Goal: Task Accomplishment & Management: Use online tool/utility

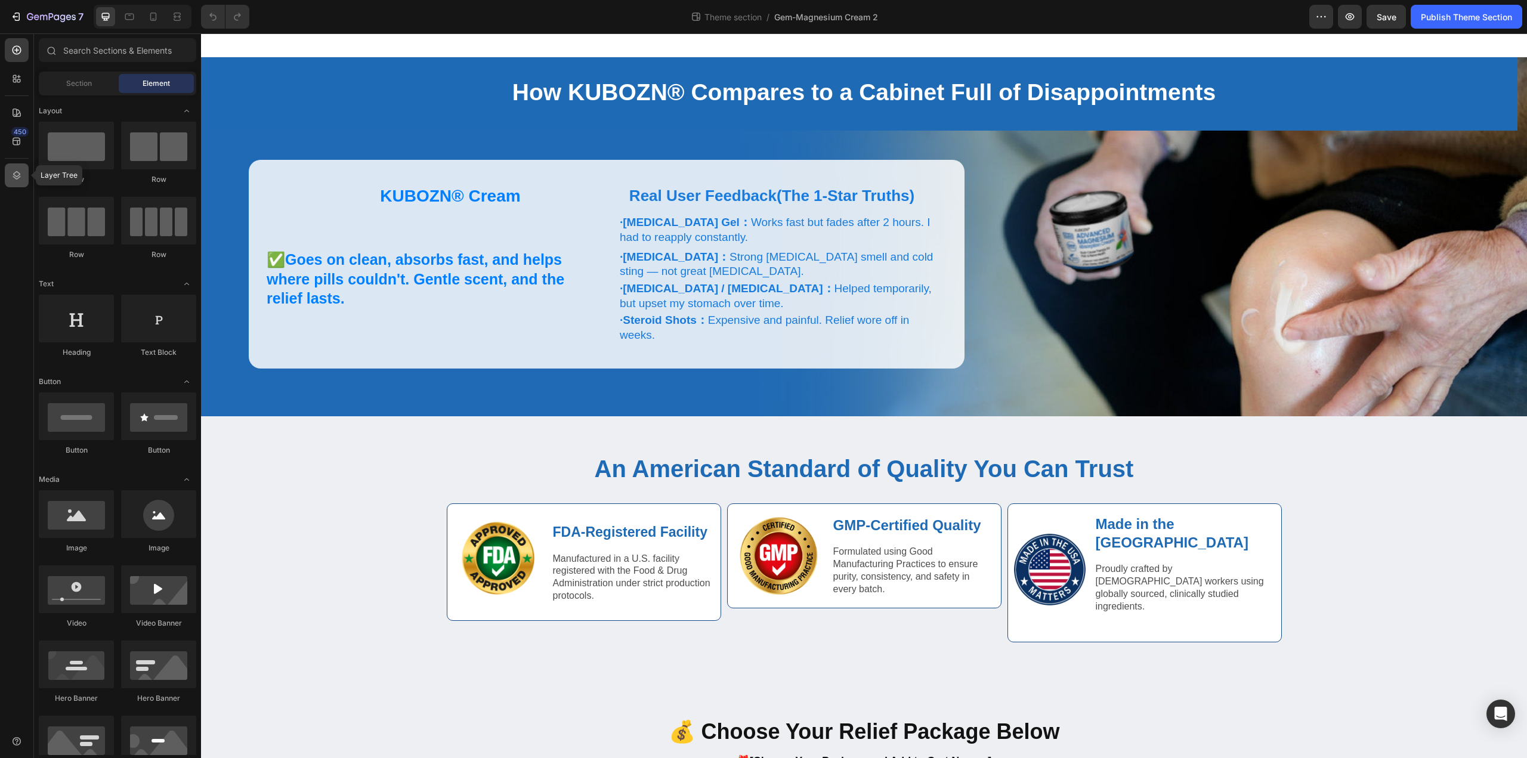
click at [11, 178] on icon at bounding box center [17, 175] width 12 height 12
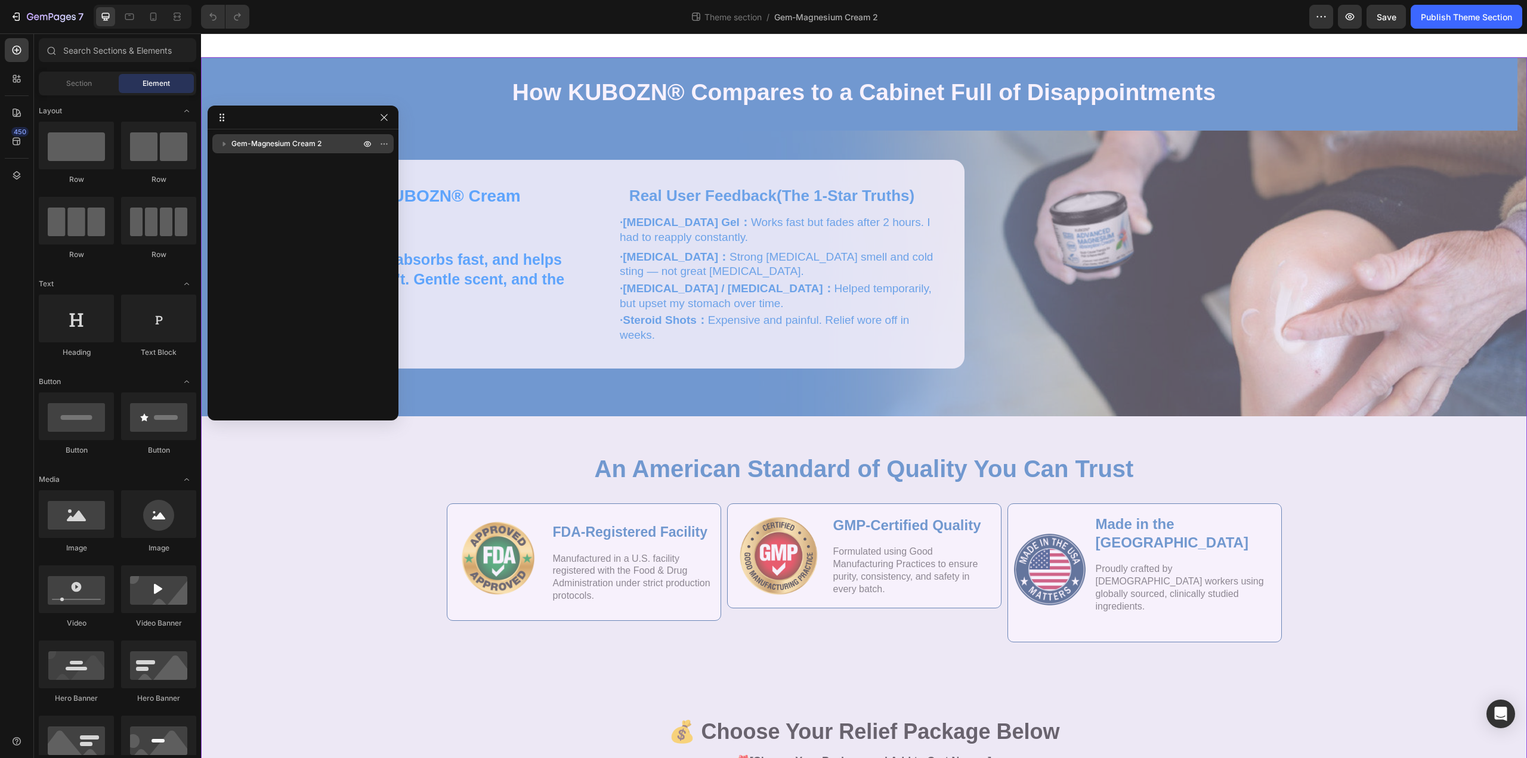
click at [300, 144] on span "Gem-Magnesium Cream 2" at bounding box center [276, 144] width 90 height 12
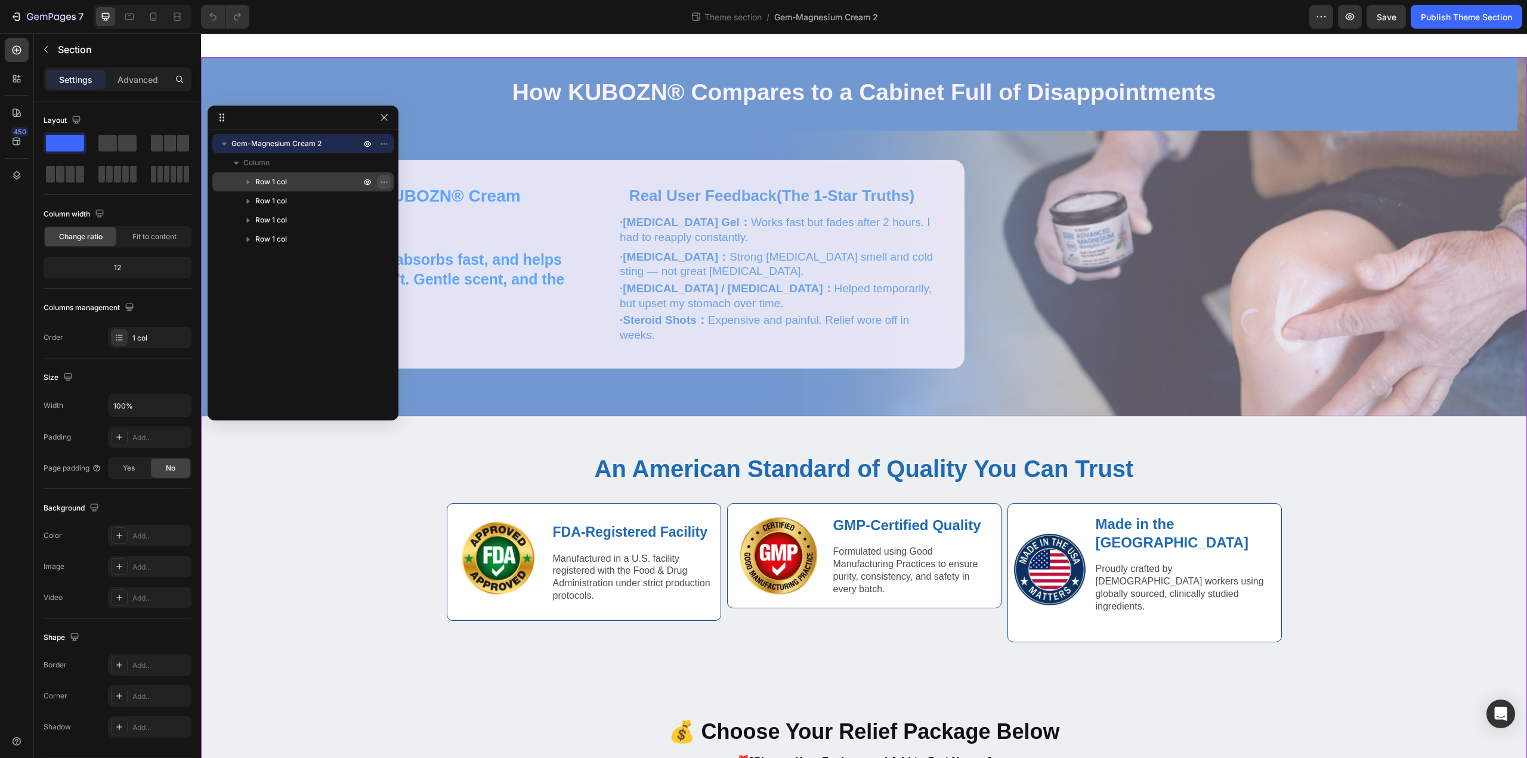
click at [384, 180] on icon "button" at bounding box center [384, 182] width 10 height 10
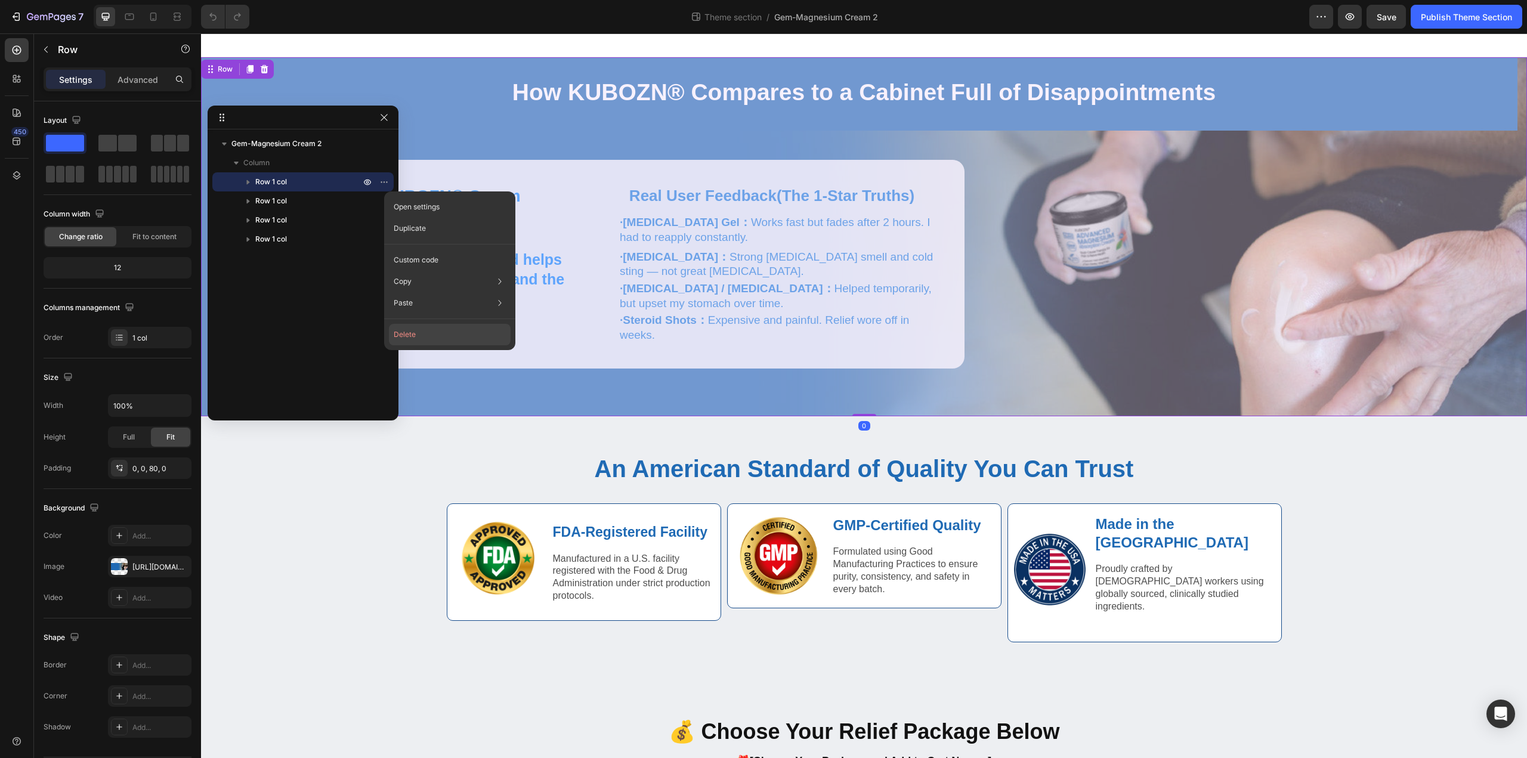
click at [407, 336] on button "Delete" at bounding box center [450, 334] width 122 height 21
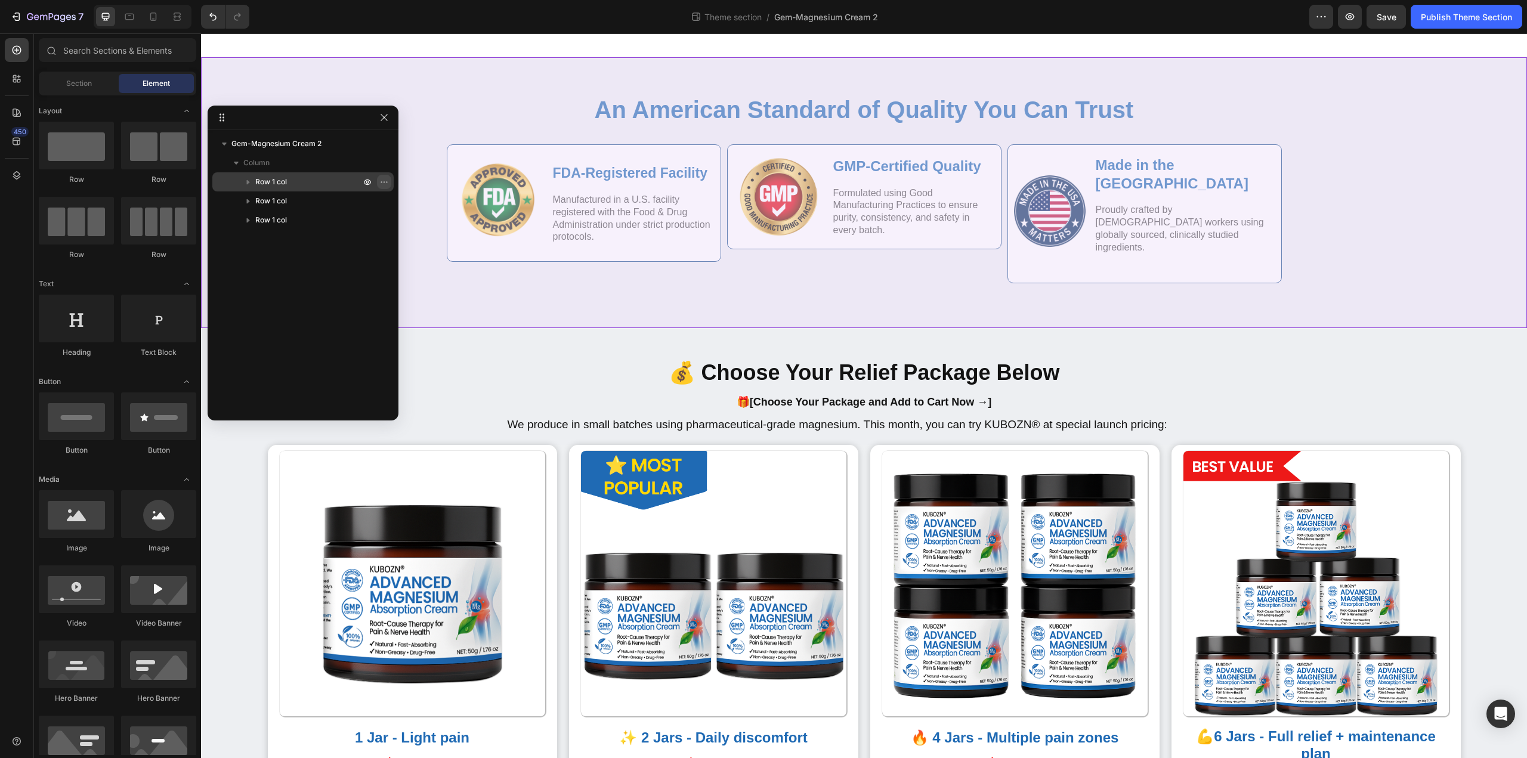
click at [385, 181] on icon "button" at bounding box center [384, 182] width 10 height 10
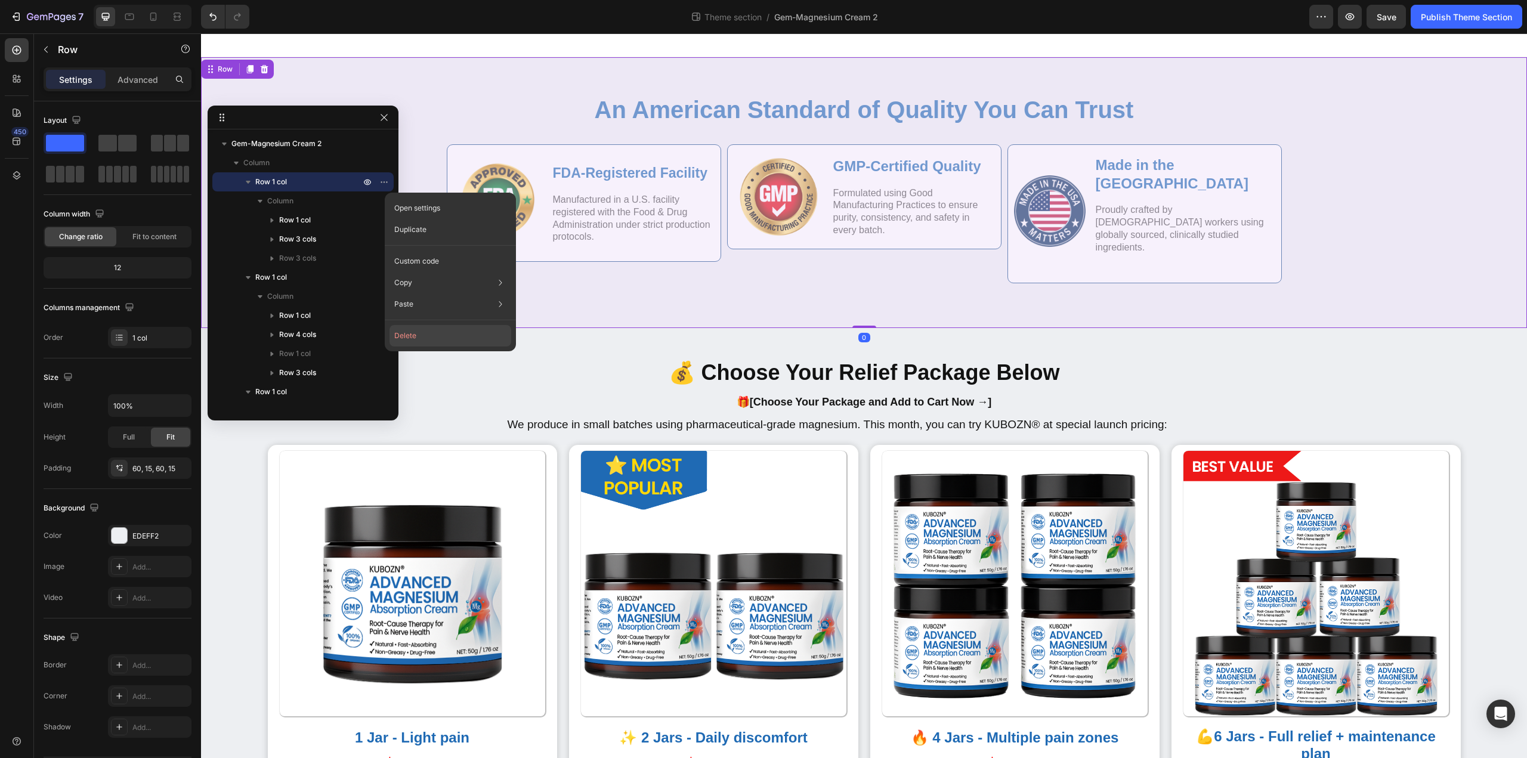
click at [413, 341] on button "Delete" at bounding box center [450, 335] width 122 height 21
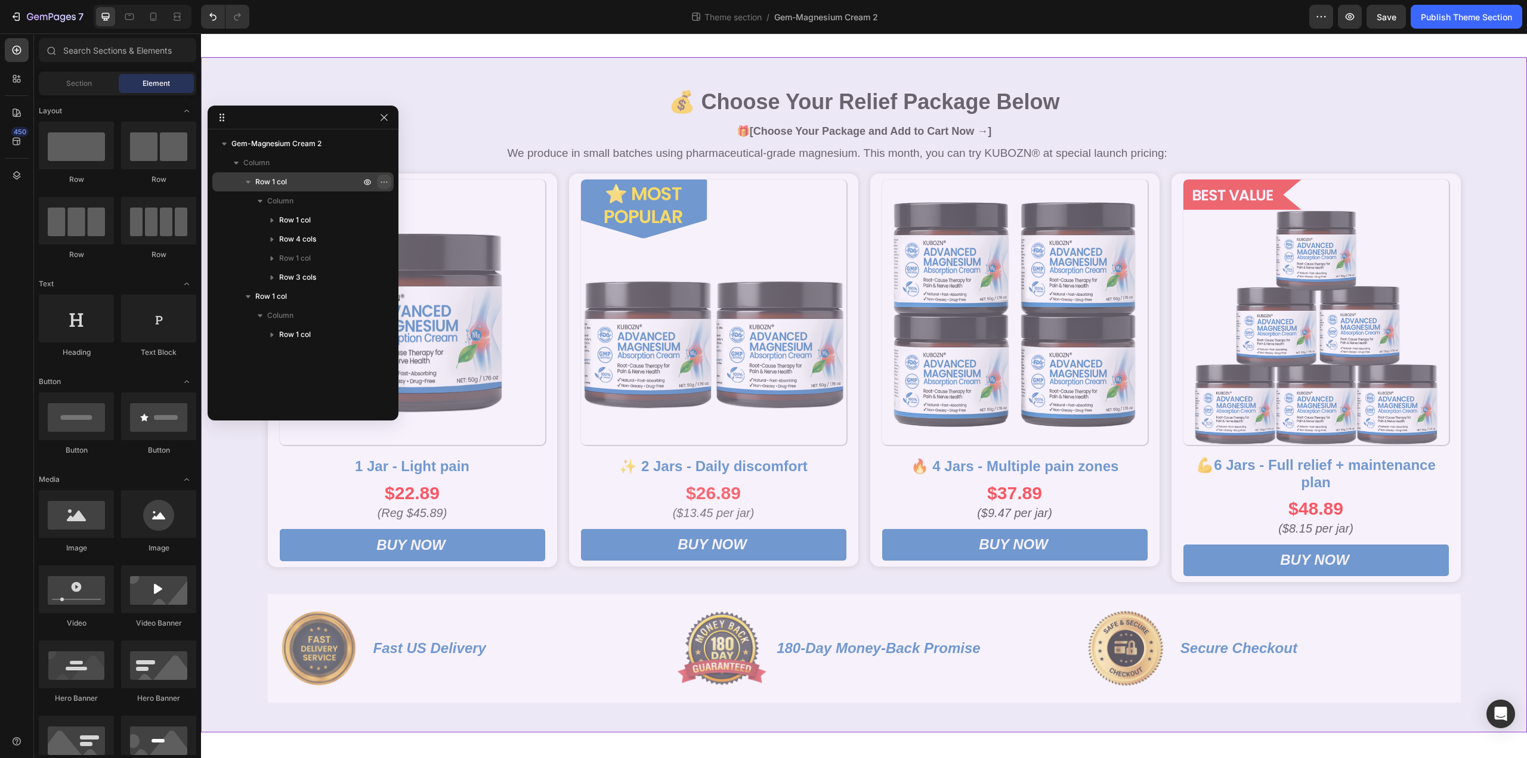
click at [381, 175] on button "button" at bounding box center [384, 182] width 14 height 14
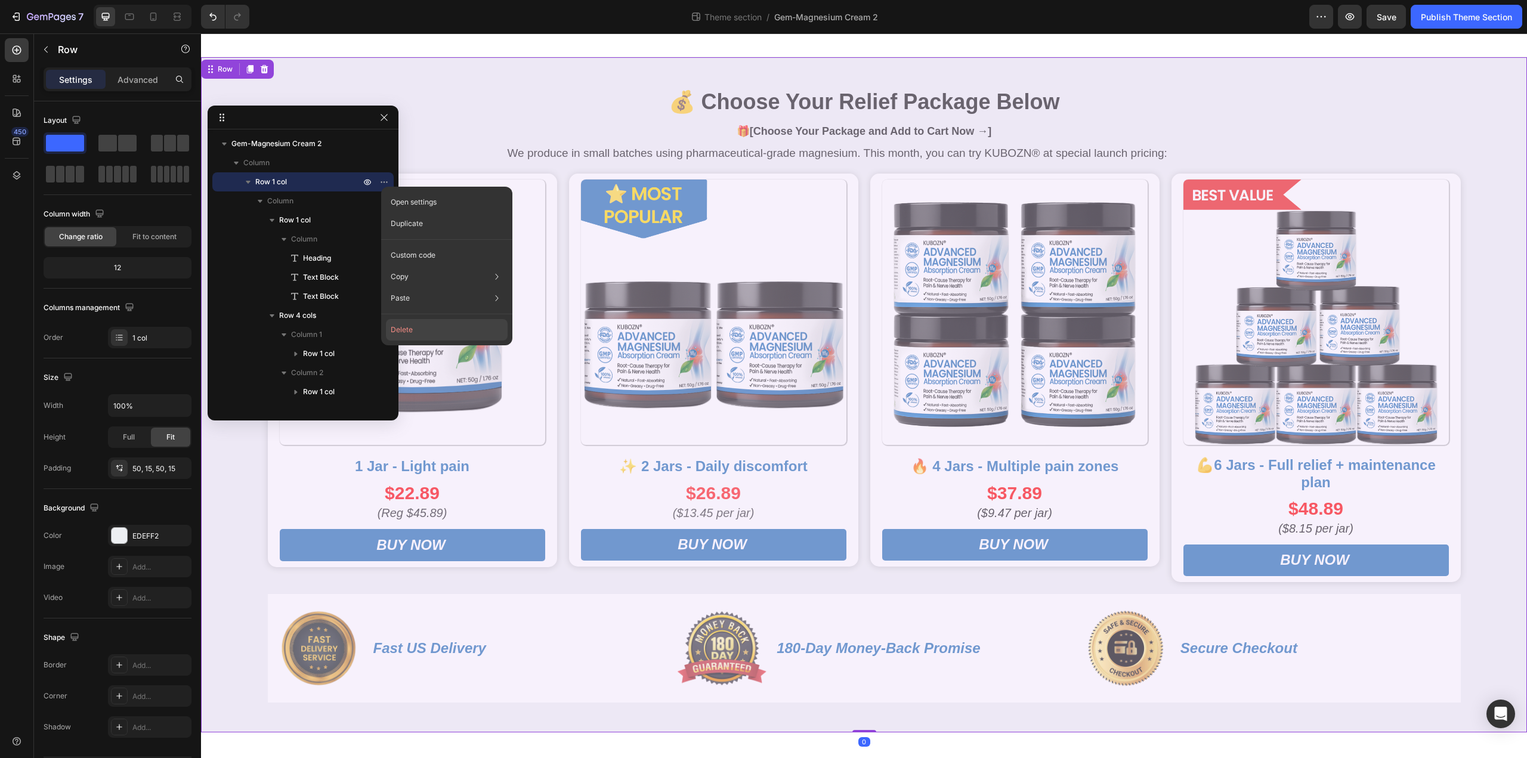
click at [400, 332] on button "Delete" at bounding box center [447, 329] width 122 height 21
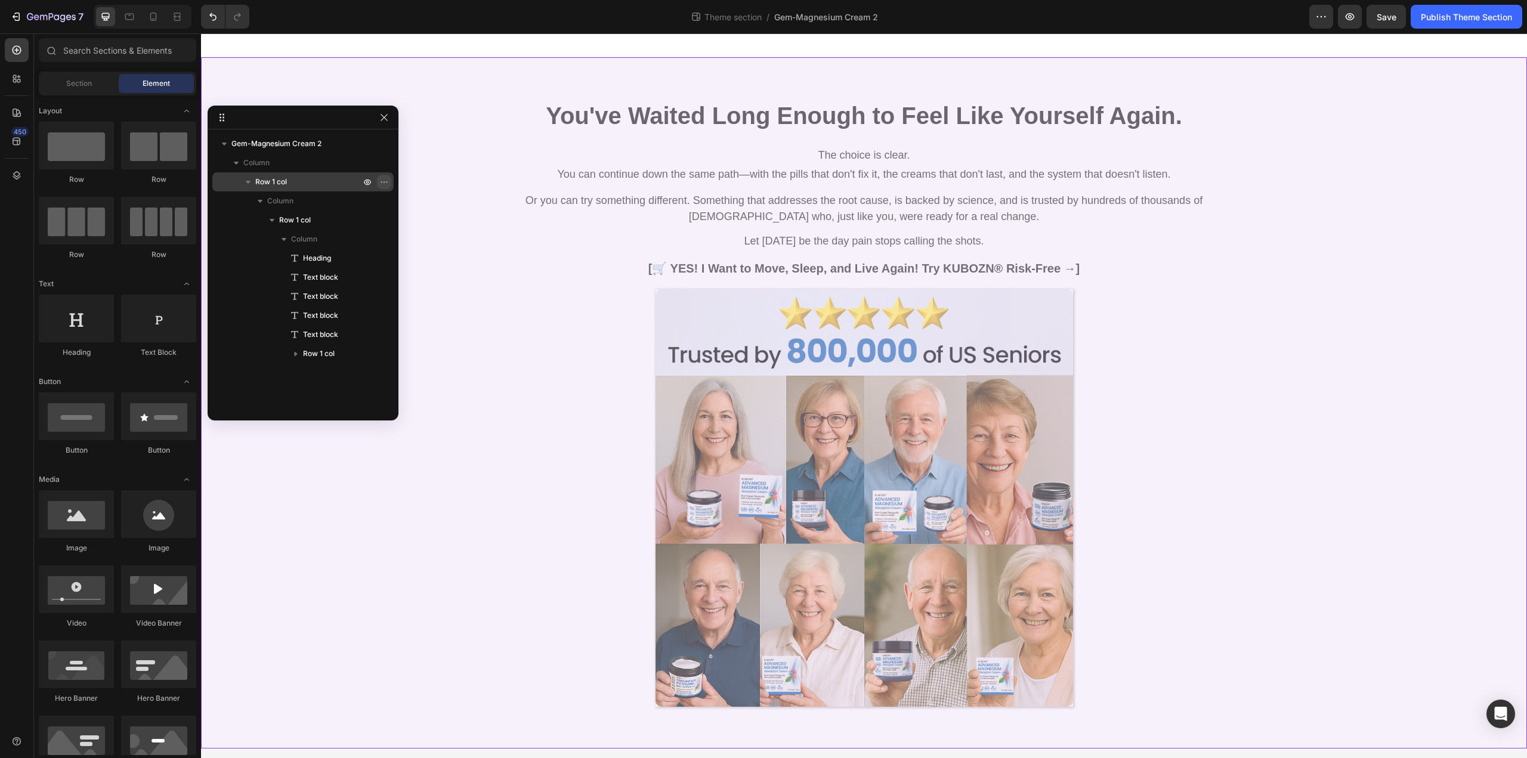
click at [389, 179] on button "button" at bounding box center [384, 182] width 14 height 14
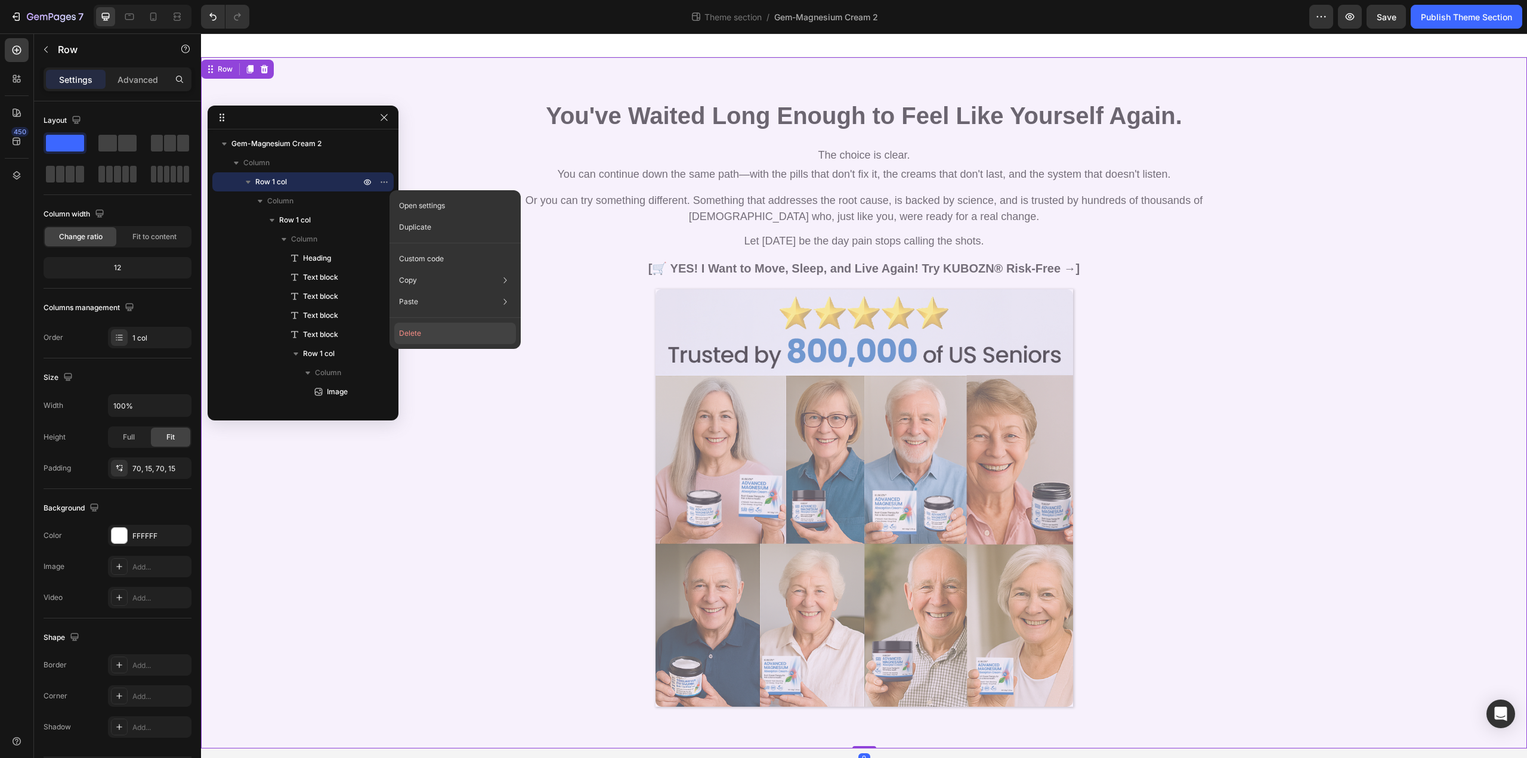
click at [411, 337] on button "Delete" at bounding box center [455, 333] width 122 height 21
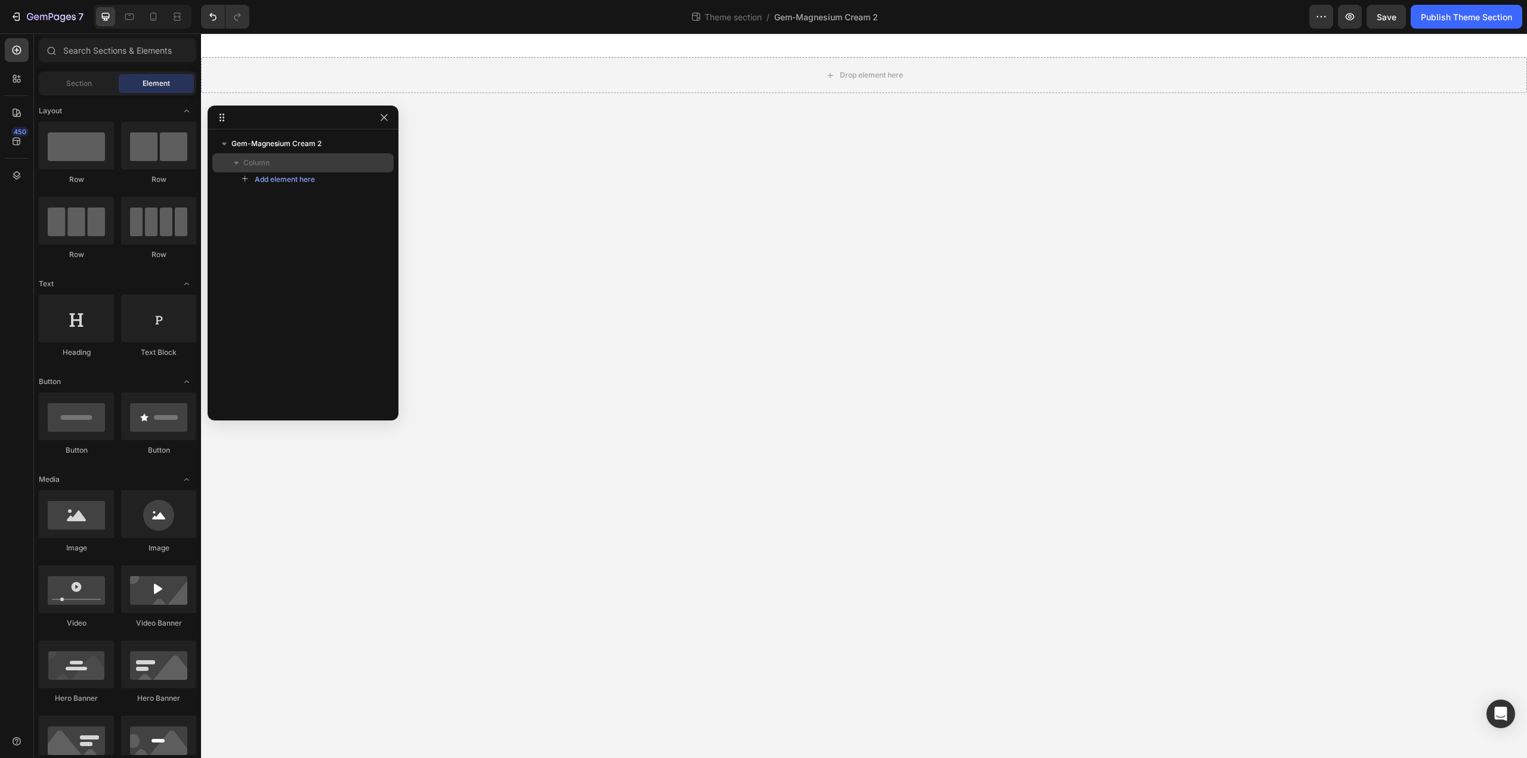
click at [292, 166] on p "Column" at bounding box center [302, 163] width 119 height 12
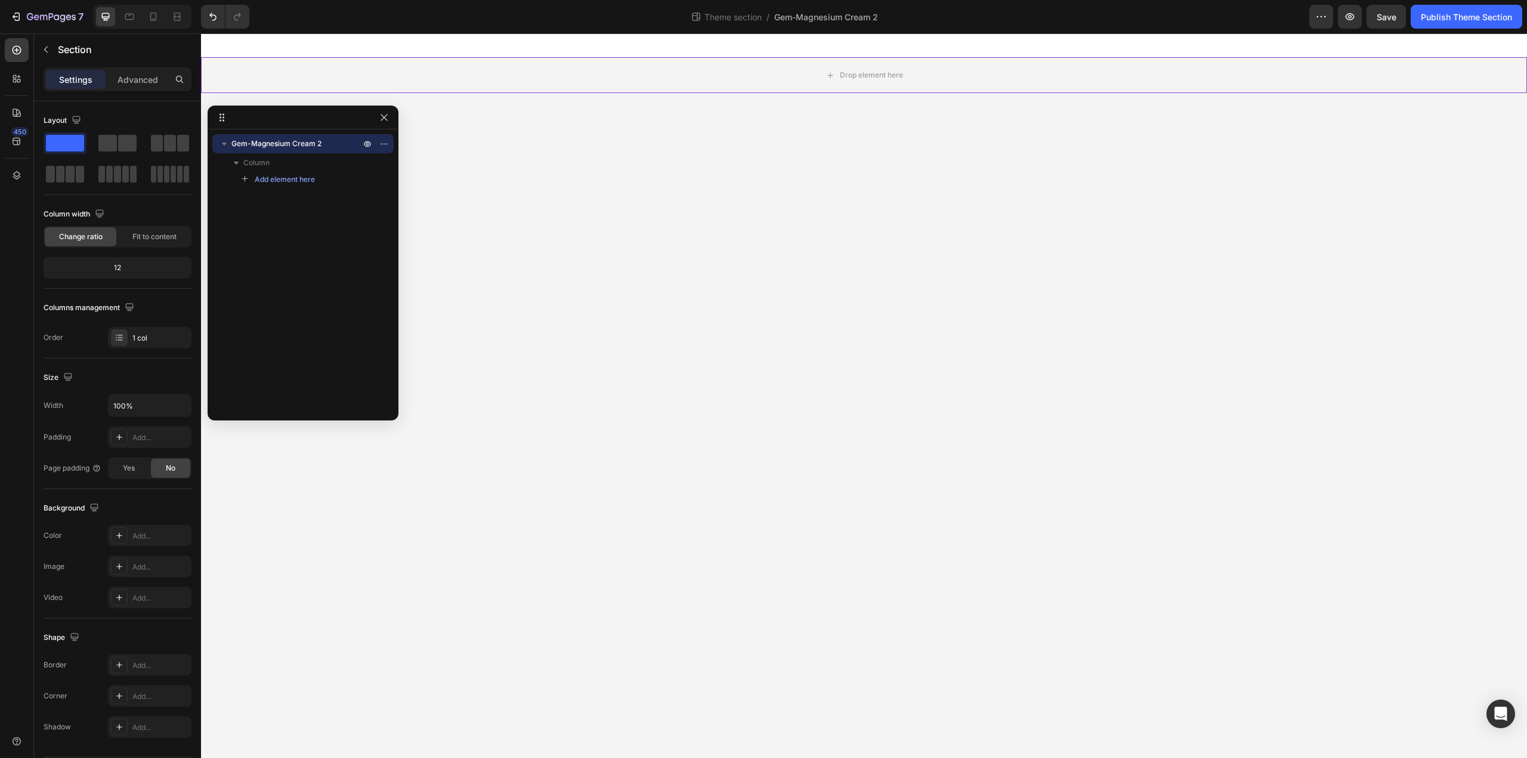
click at [323, 202] on div "Gem-Magnesium Cream 2 Column Add element here" at bounding box center [303, 270] width 191 height 273
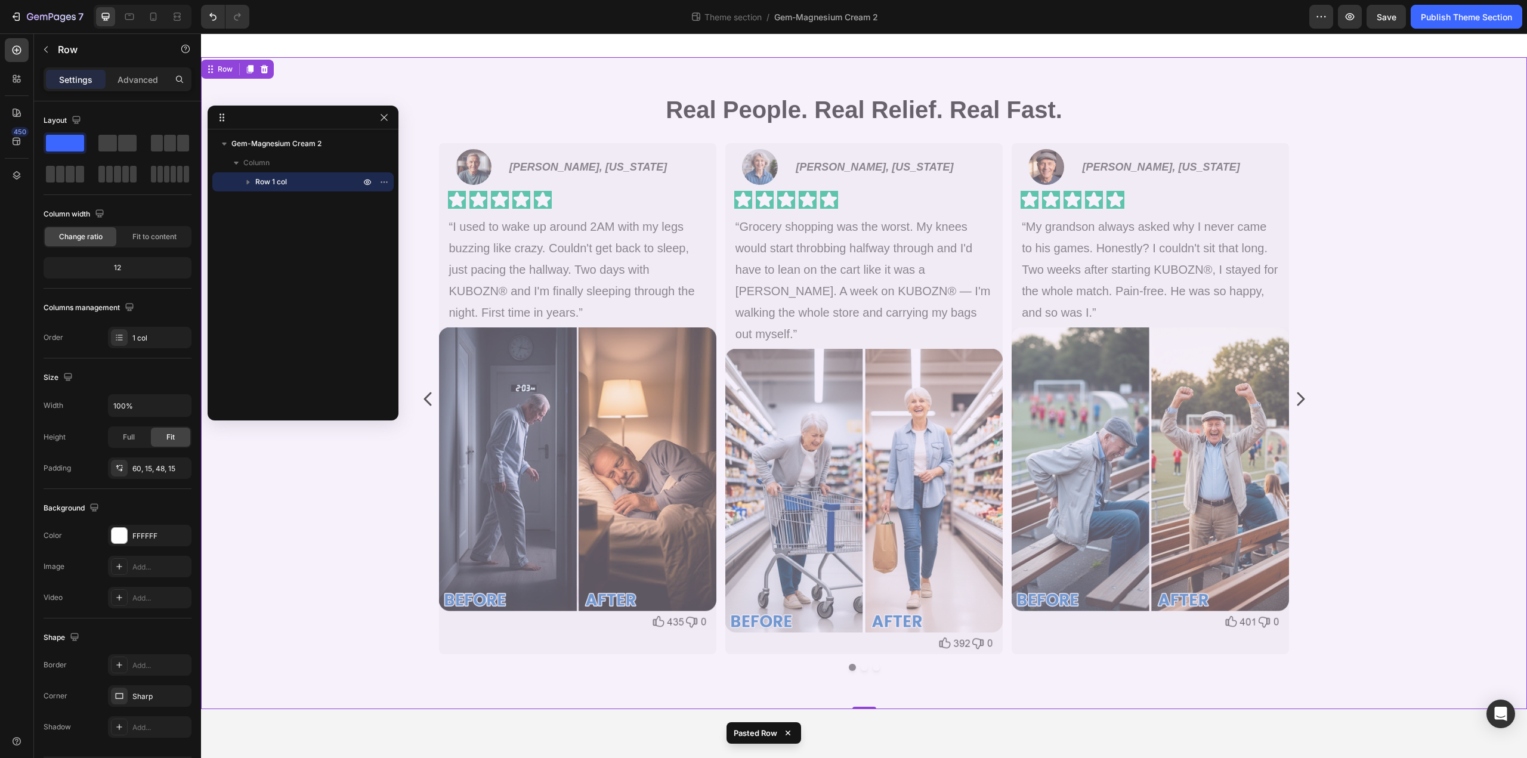
click at [414, 225] on div "Real People. Real Relief. Real Fast. Heading Image [PERSON_NAME], [US_STATE] Te…" at bounding box center [864, 386] width 1308 height 587
click at [357, 222] on div "Gem-Magnesium Cream 2 Column Row 1 col" at bounding box center [303, 270] width 191 height 273
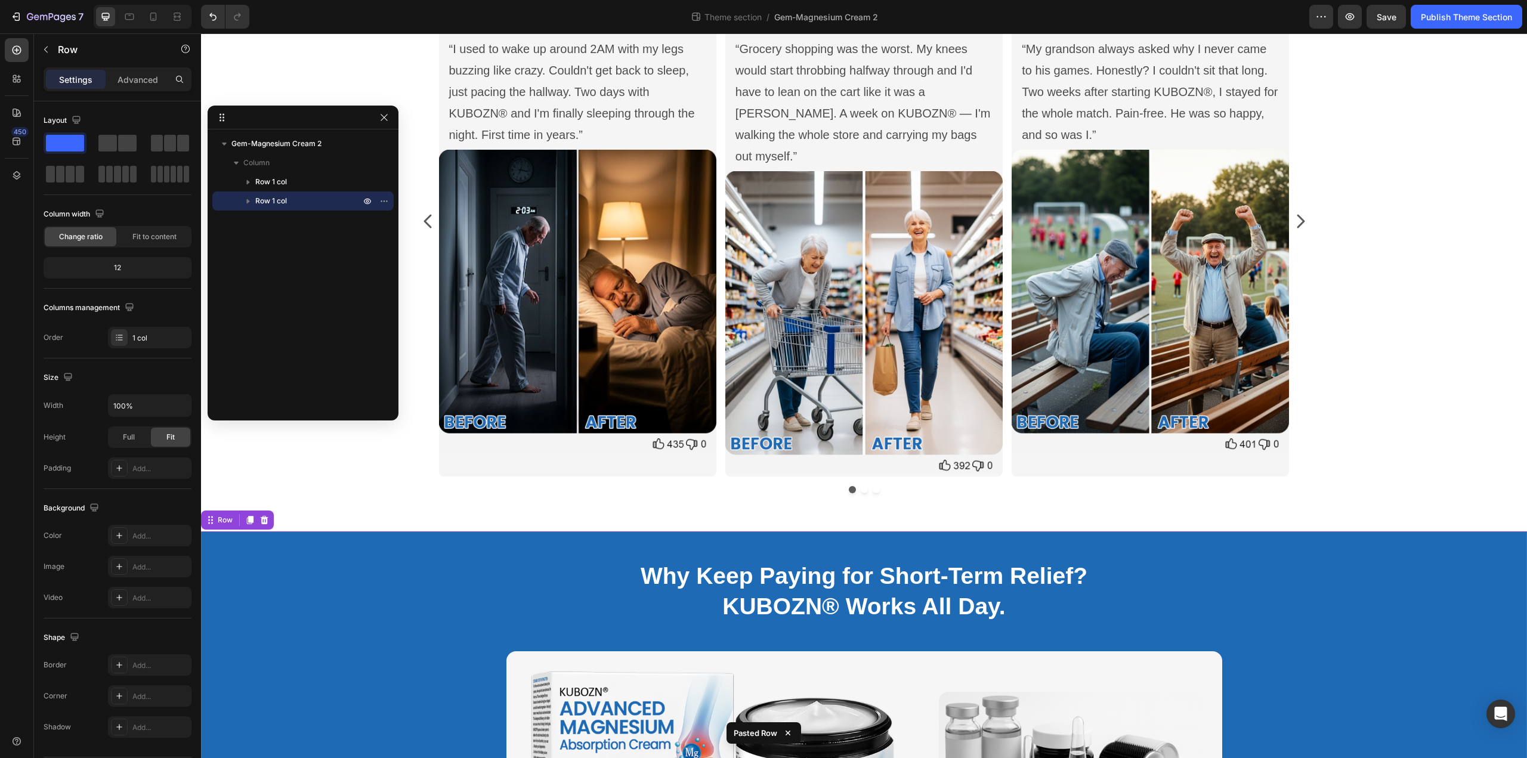
scroll to position [219, 0]
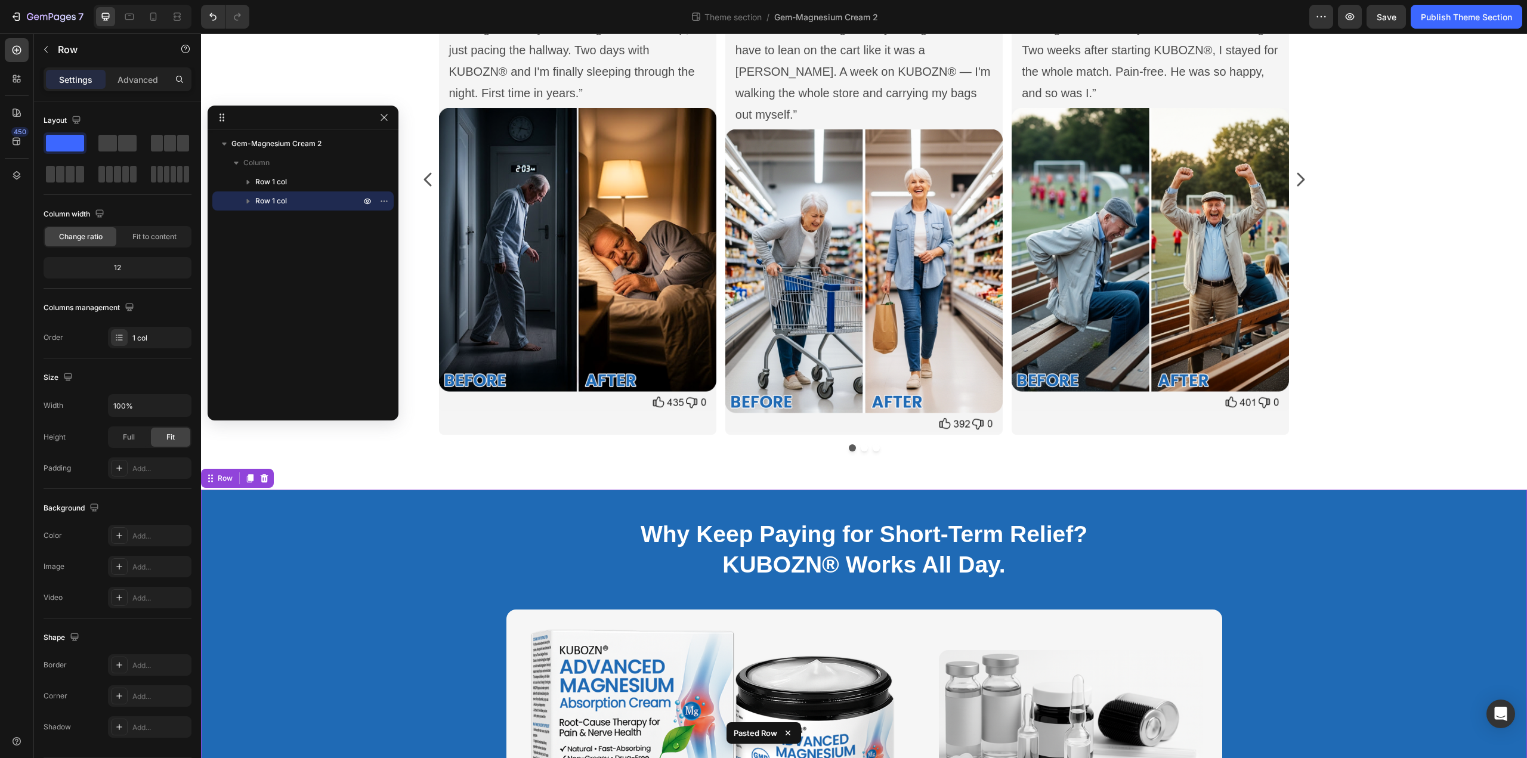
click at [293, 273] on div "Gem-Magnesium Cream [STREET_ADDRESS]" at bounding box center [303, 270] width 191 height 273
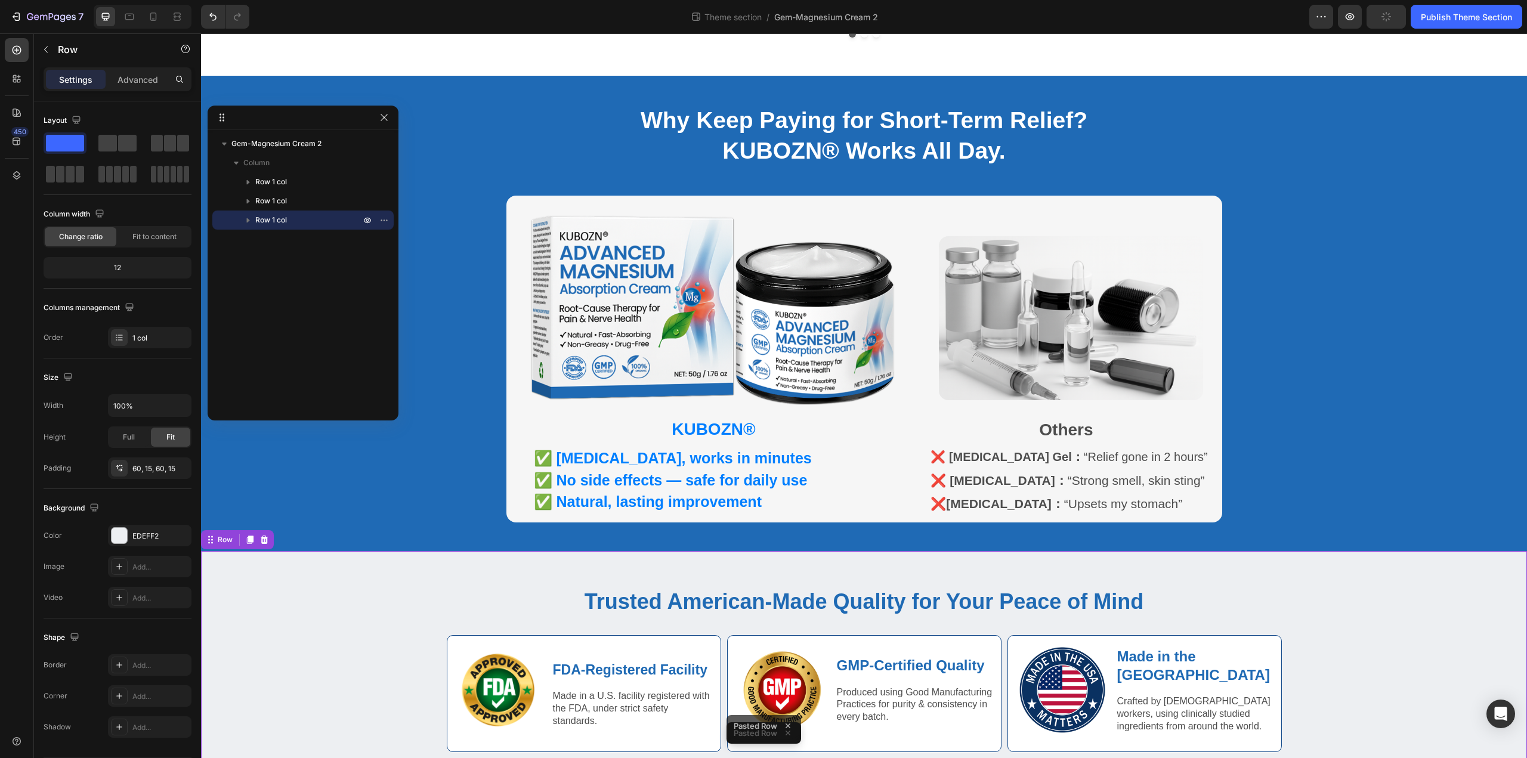
scroll to position [639, 0]
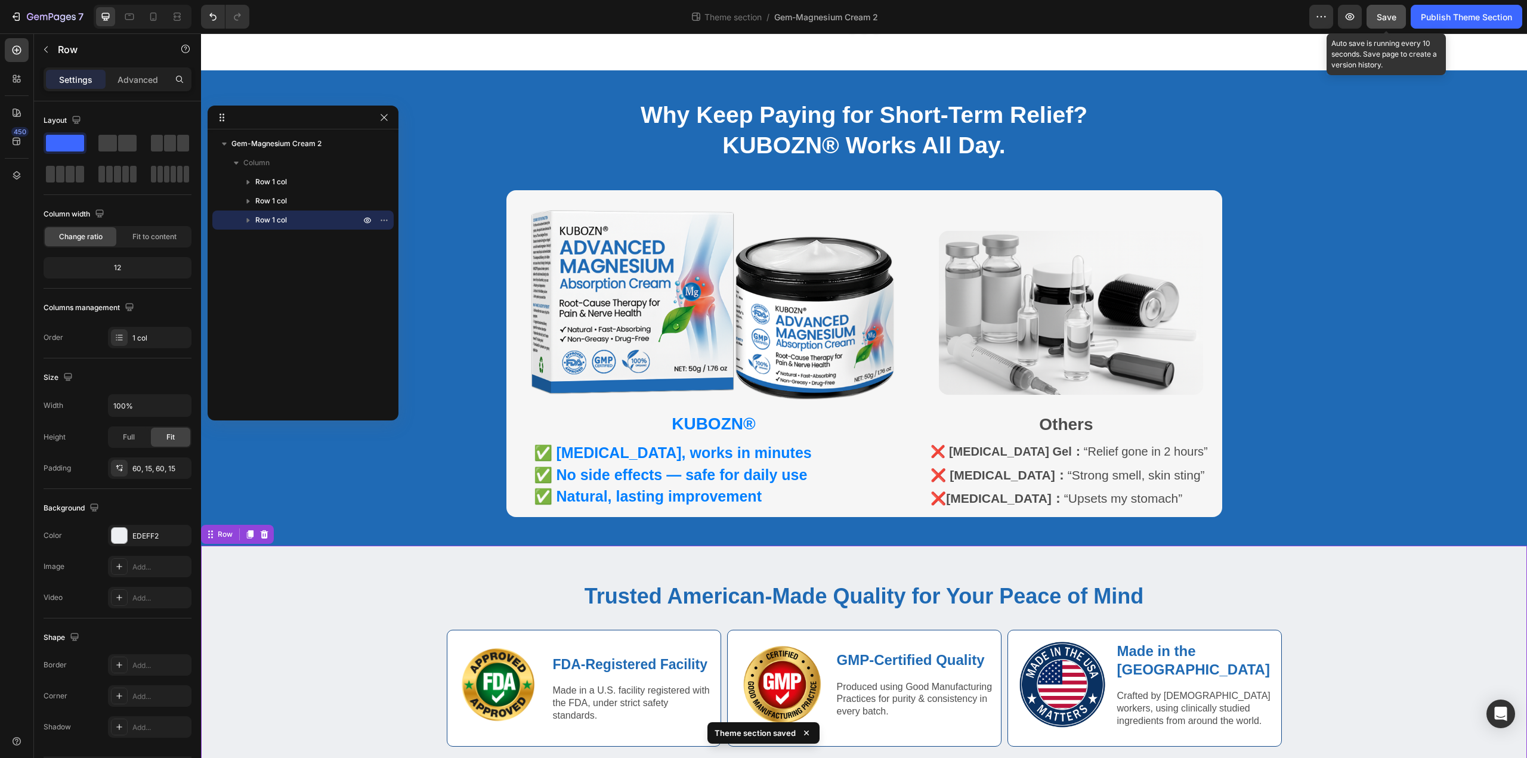
click at [1393, 20] on span "Save" at bounding box center [1386, 17] width 20 height 10
click at [1469, 23] on button "Publish Theme Section" at bounding box center [1466, 17] width 112 height 24
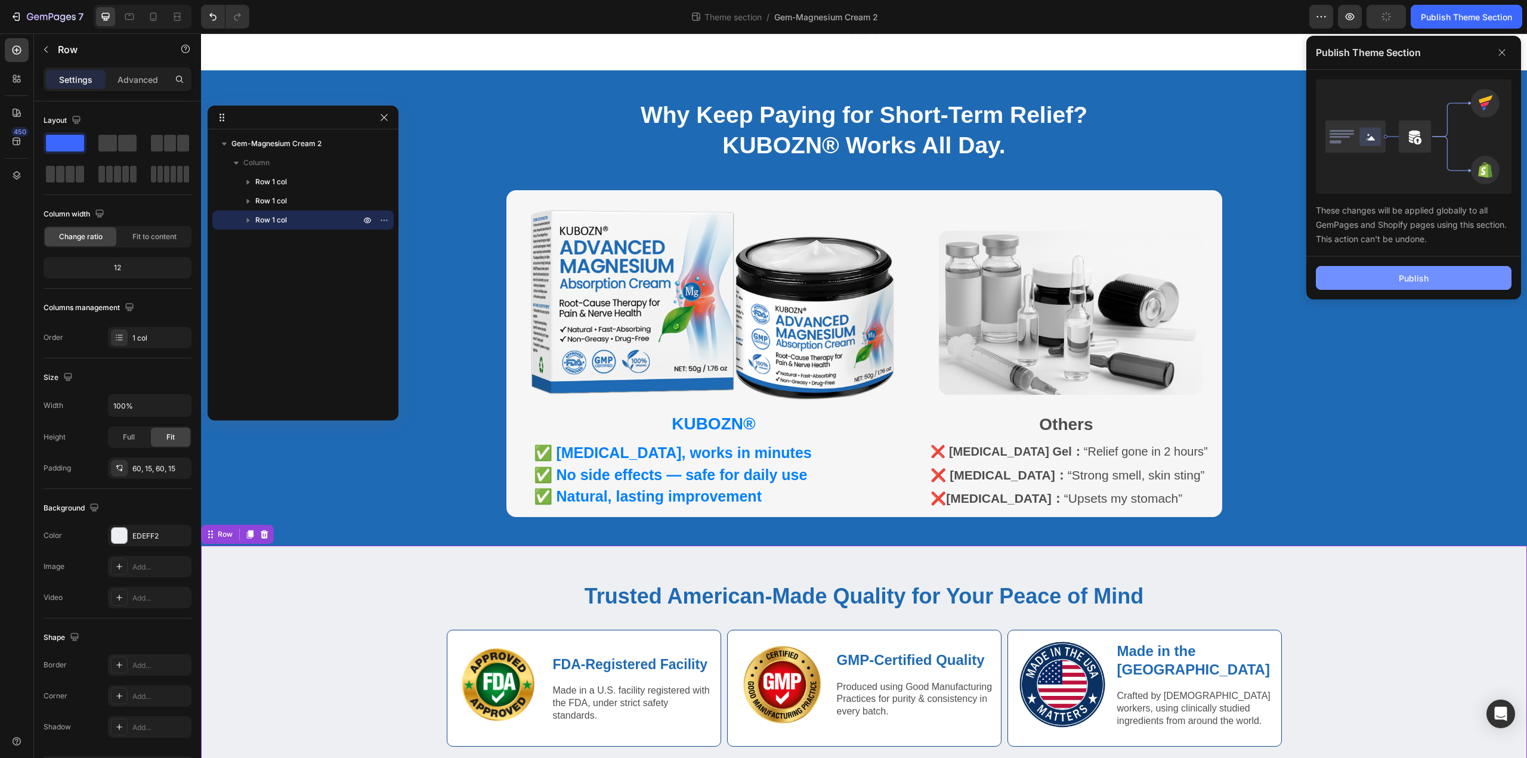
click at [1457, 281] on button "Publish" at bounding box center [1413, 278] width 196 height 24
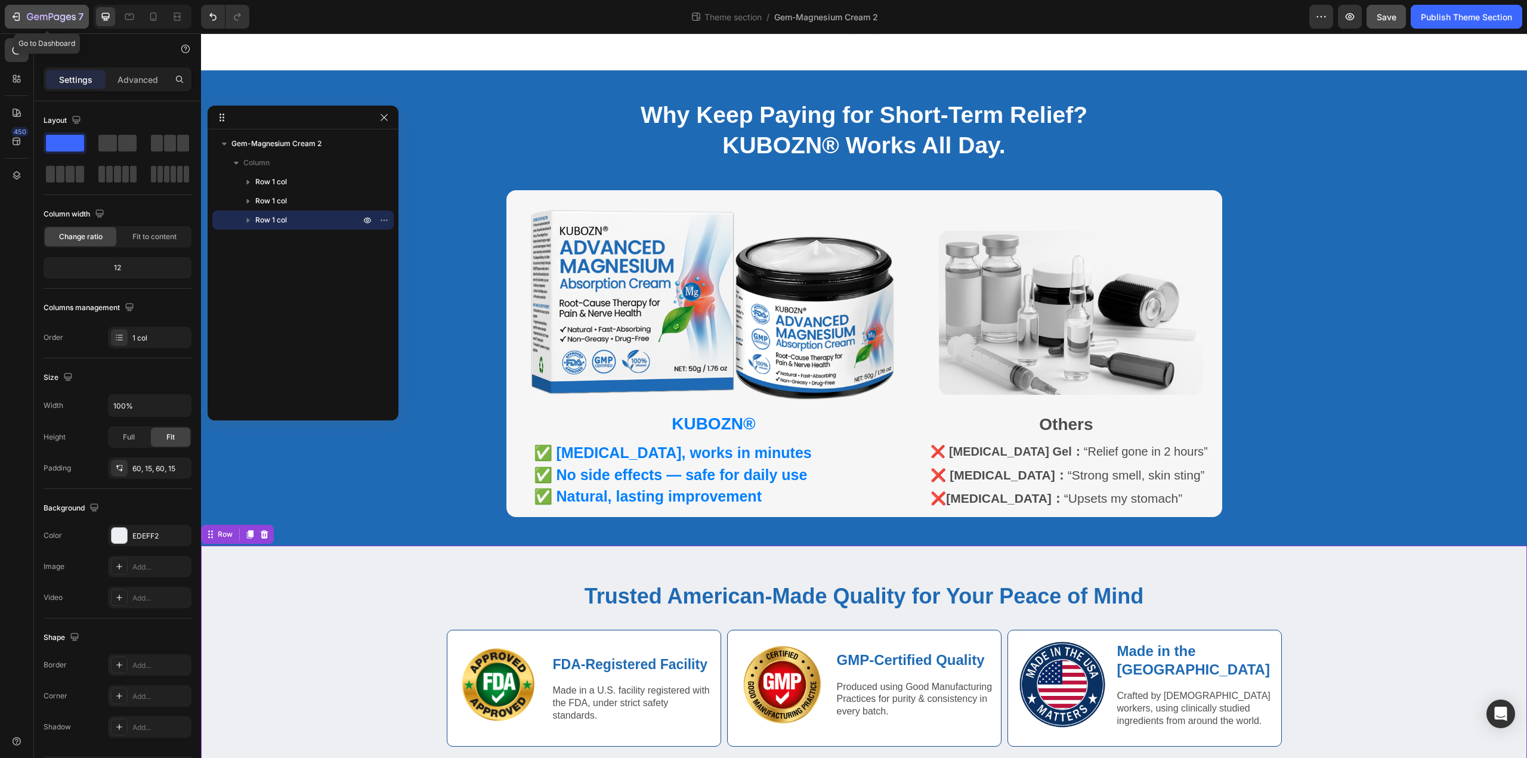
click at [14, 12] on icon "button" at bounding box center [16, 17] width 12 height 12
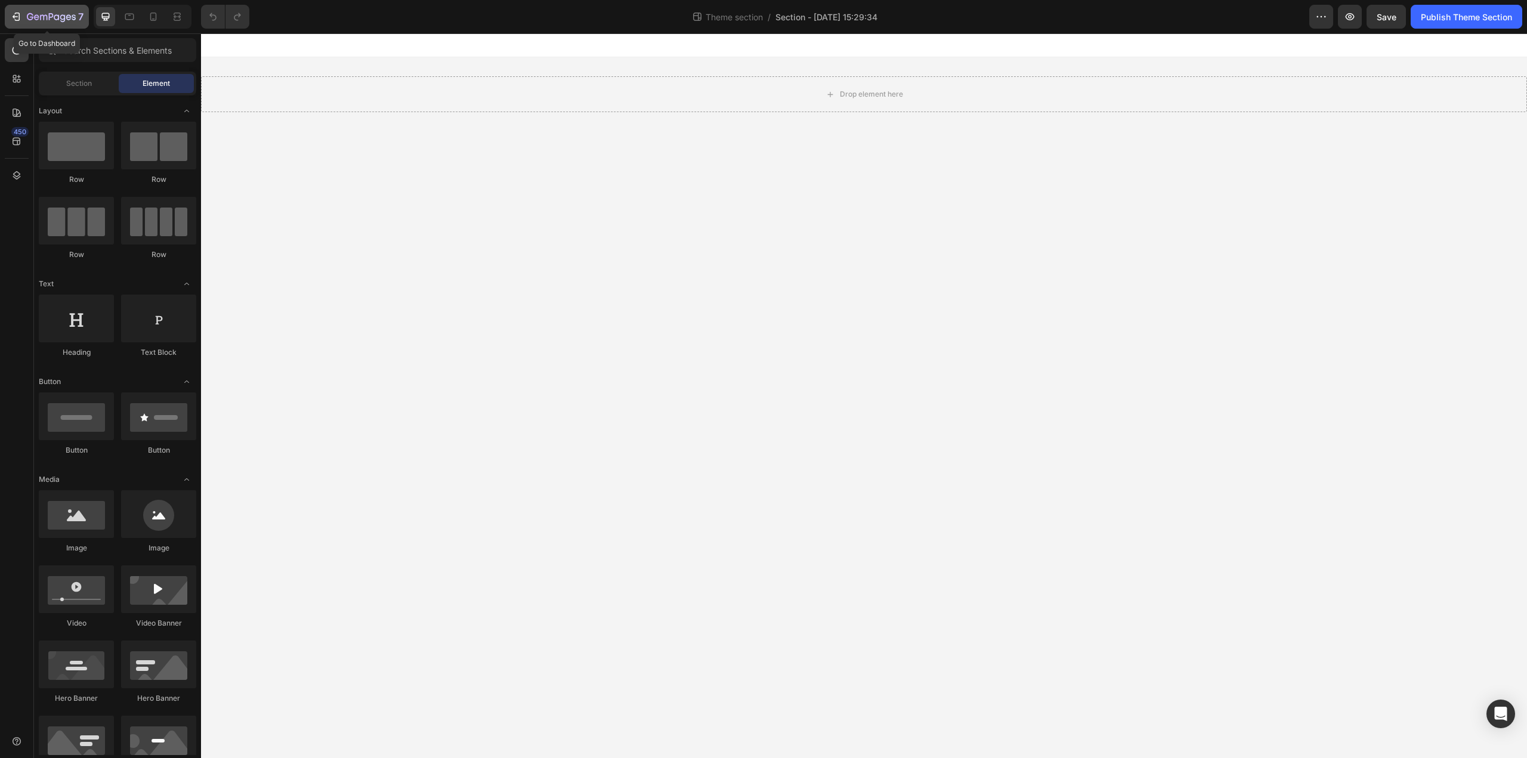
click at [27, 13] on icon "button" at bounding box center [51, 18] width 49 height 10
click at [7, 174] on div at bounding box center [17, 175] width 24 height 24
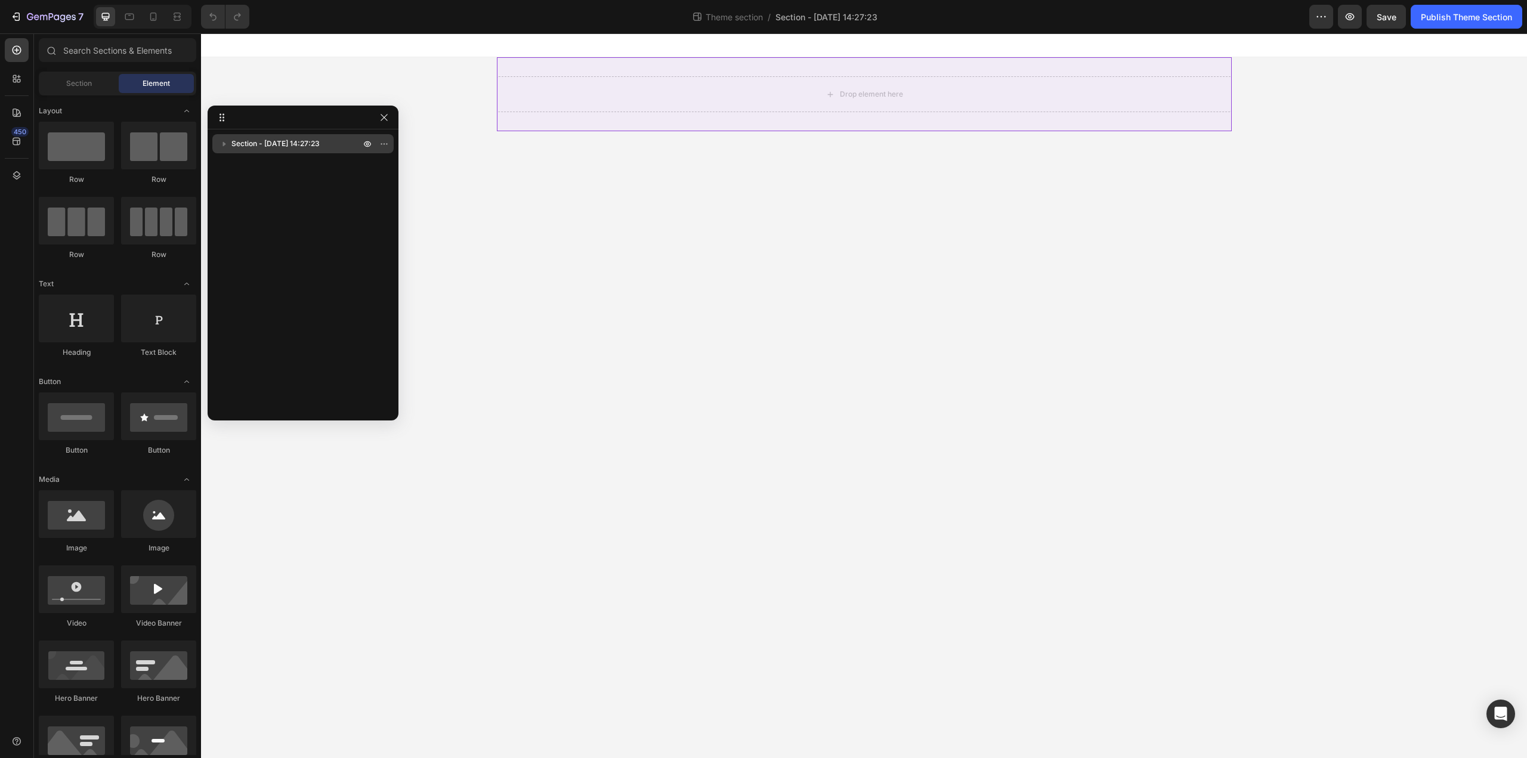
click at [336, 143] on p "Section - Aug 26 14:27:23" at bounding box center [296, 144] width 131 height 12
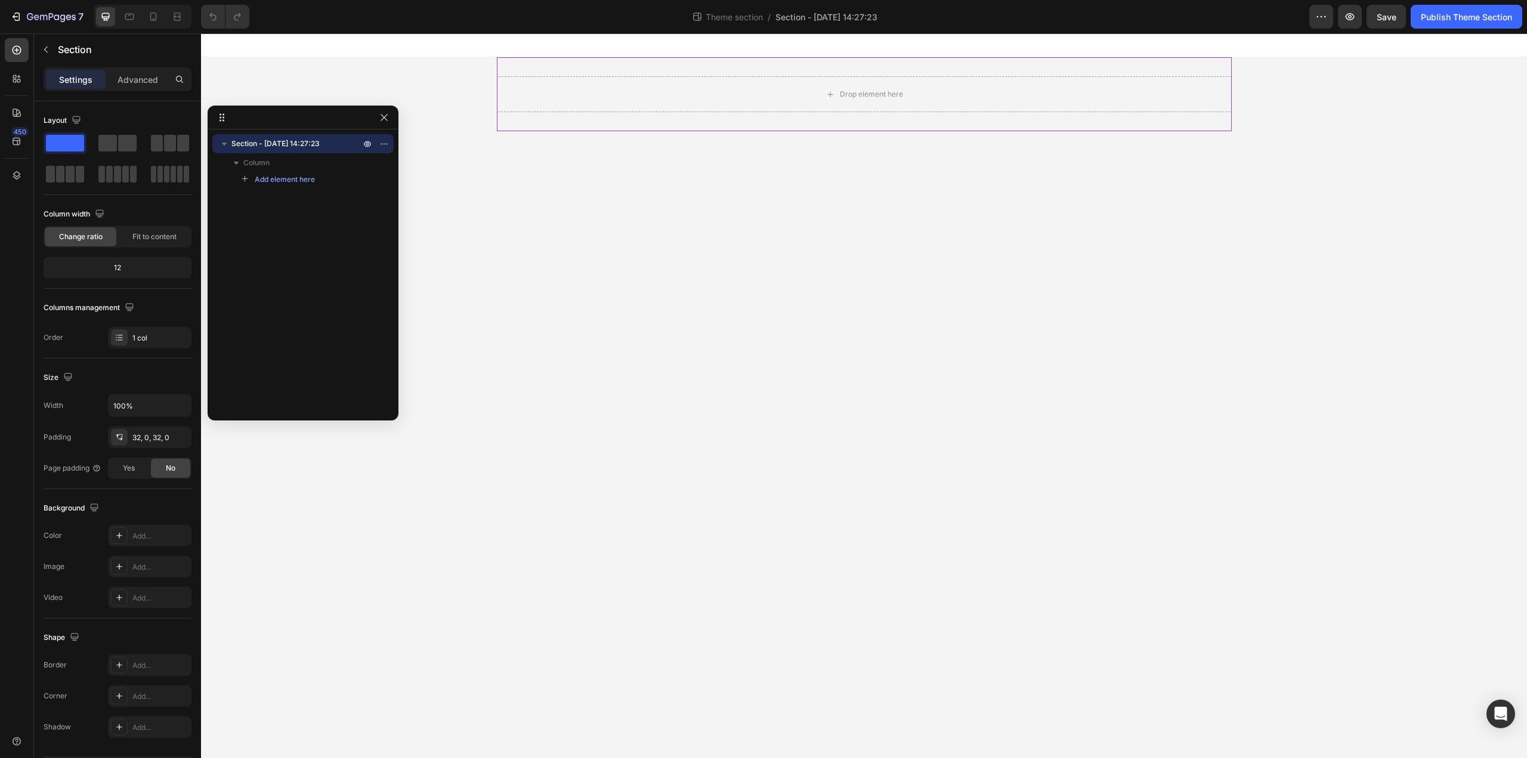
click at [349, 224] on div "Section - Aug 26 14:27:23 Column Add element here" at bounding box center [303, 270] width 191 height 273
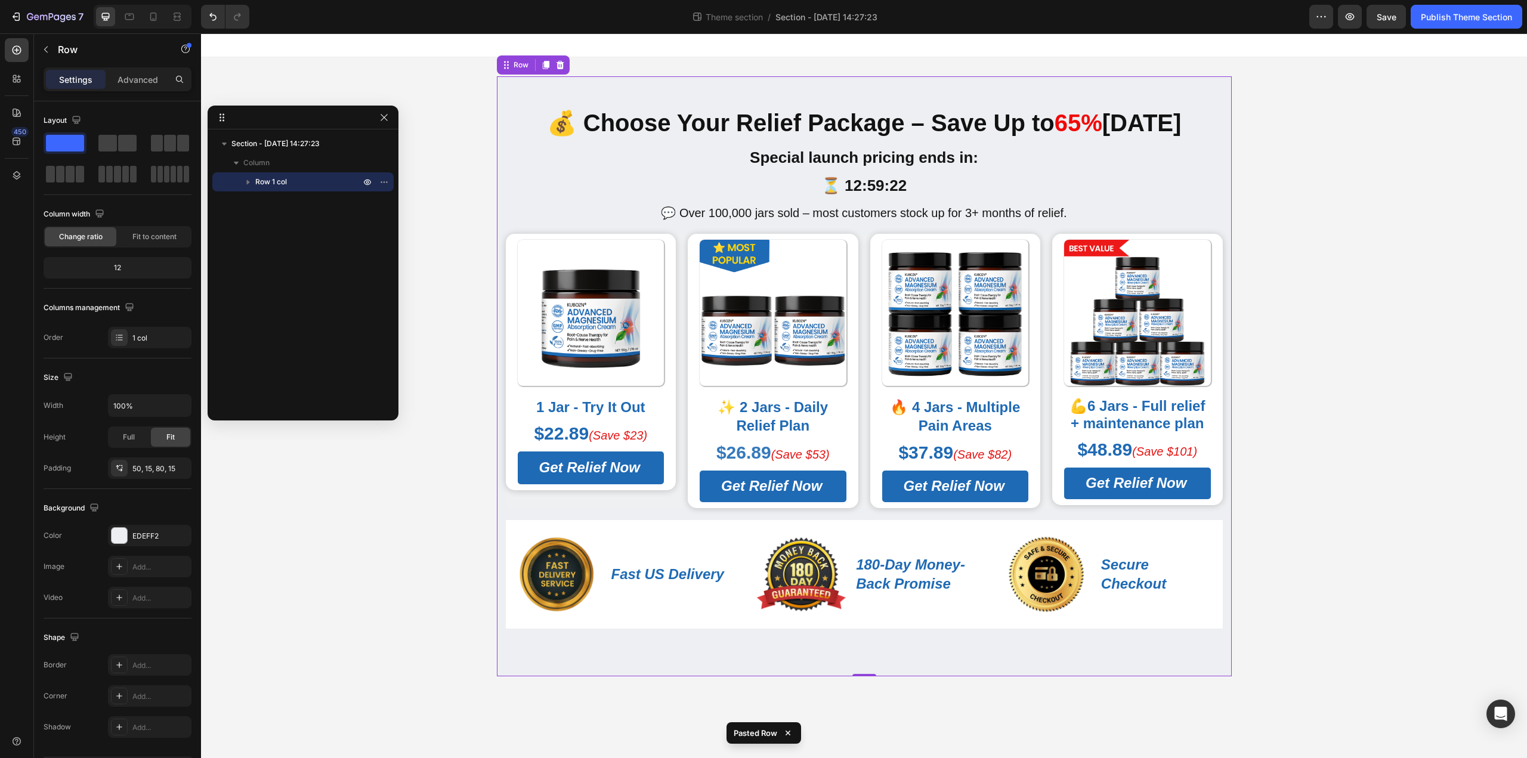
click at [342, 251] on div "Section - Aug 26 14:27:23 Column Row 1 col" at bounding box center [303, 270] width 191 height 273
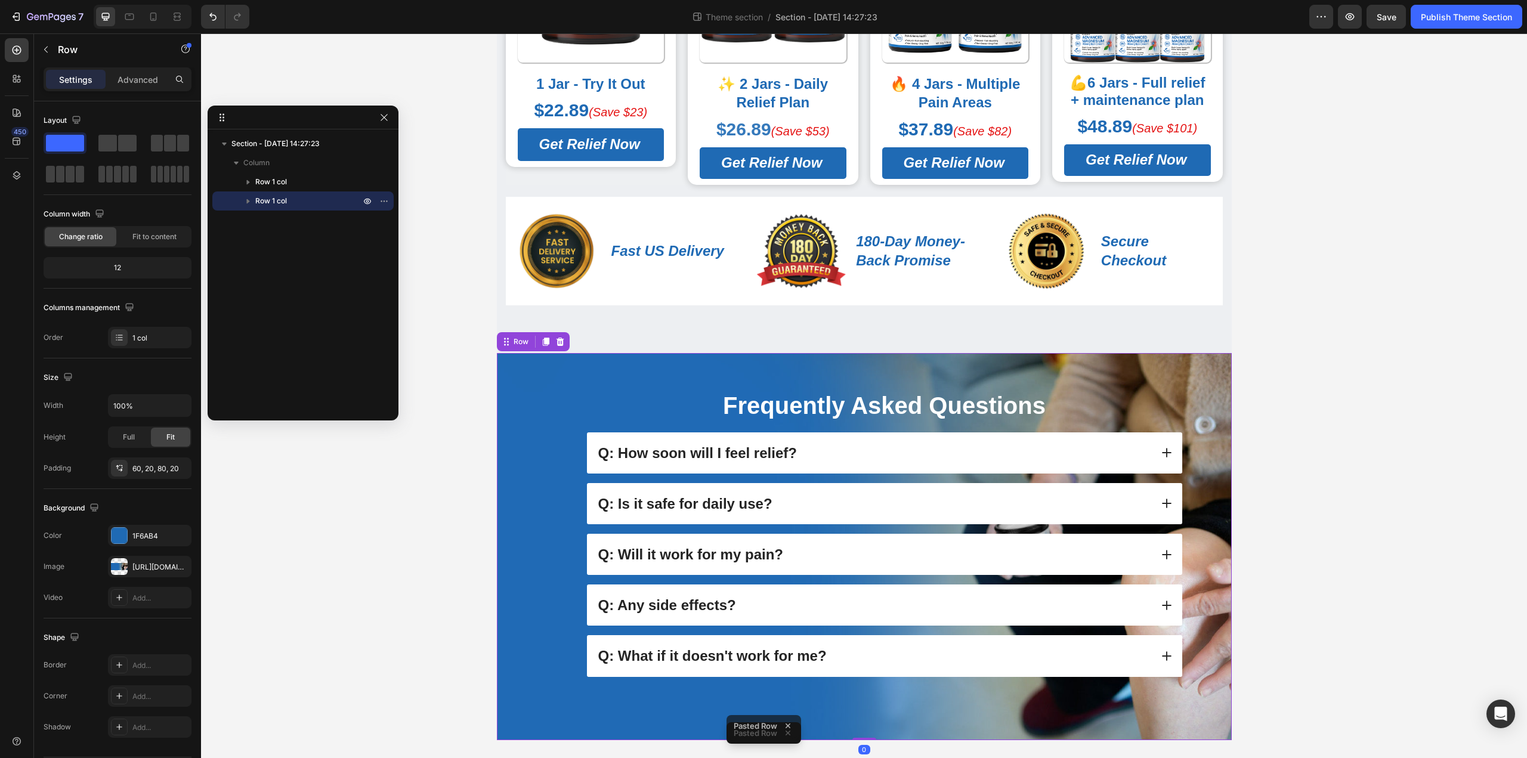
scroll to position [326, 0]
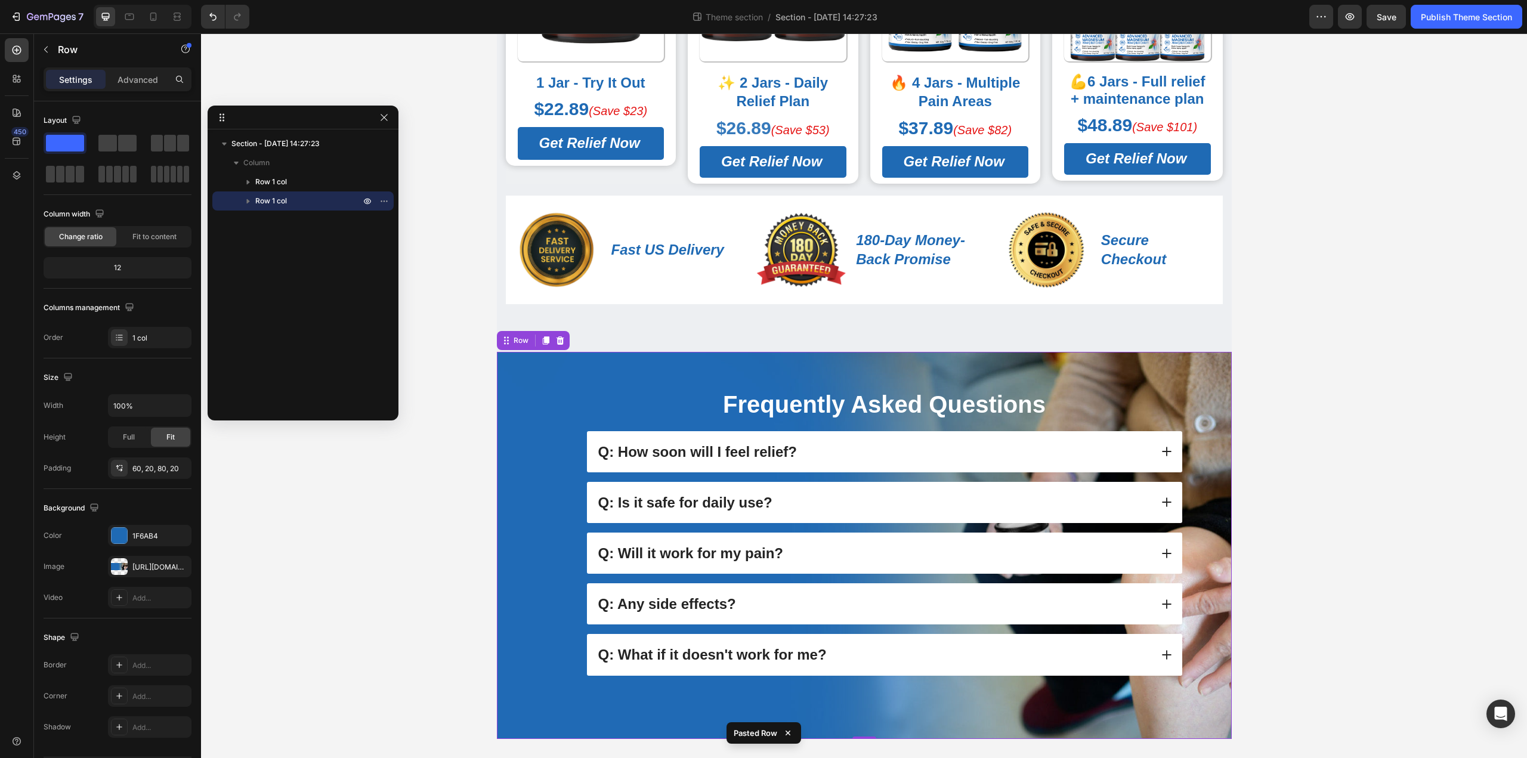
click at [297, 275] on div "Section - Aug 26 14:27:23 Column Row 1 col Row 1 col" at bounding box center [303, 270] width 191 height 273
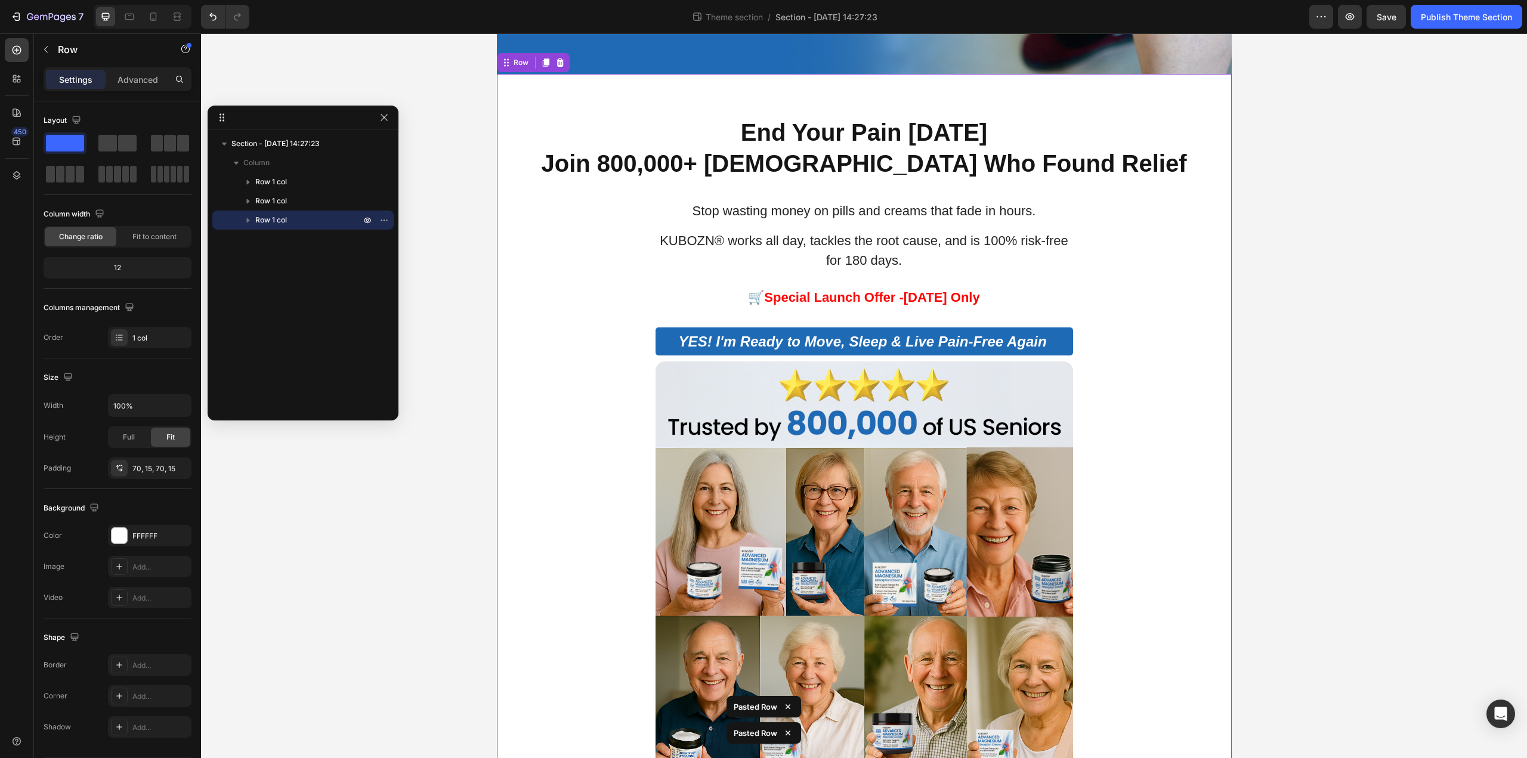
scroll to position [990, 0]
click at [1378, 11] on div "Save" at bounding box center [1386, 17] width 20 height 13
click at [1474, 16] on div "Publish Theme Section" at bounding box center [1465, 17] width 91 height 13
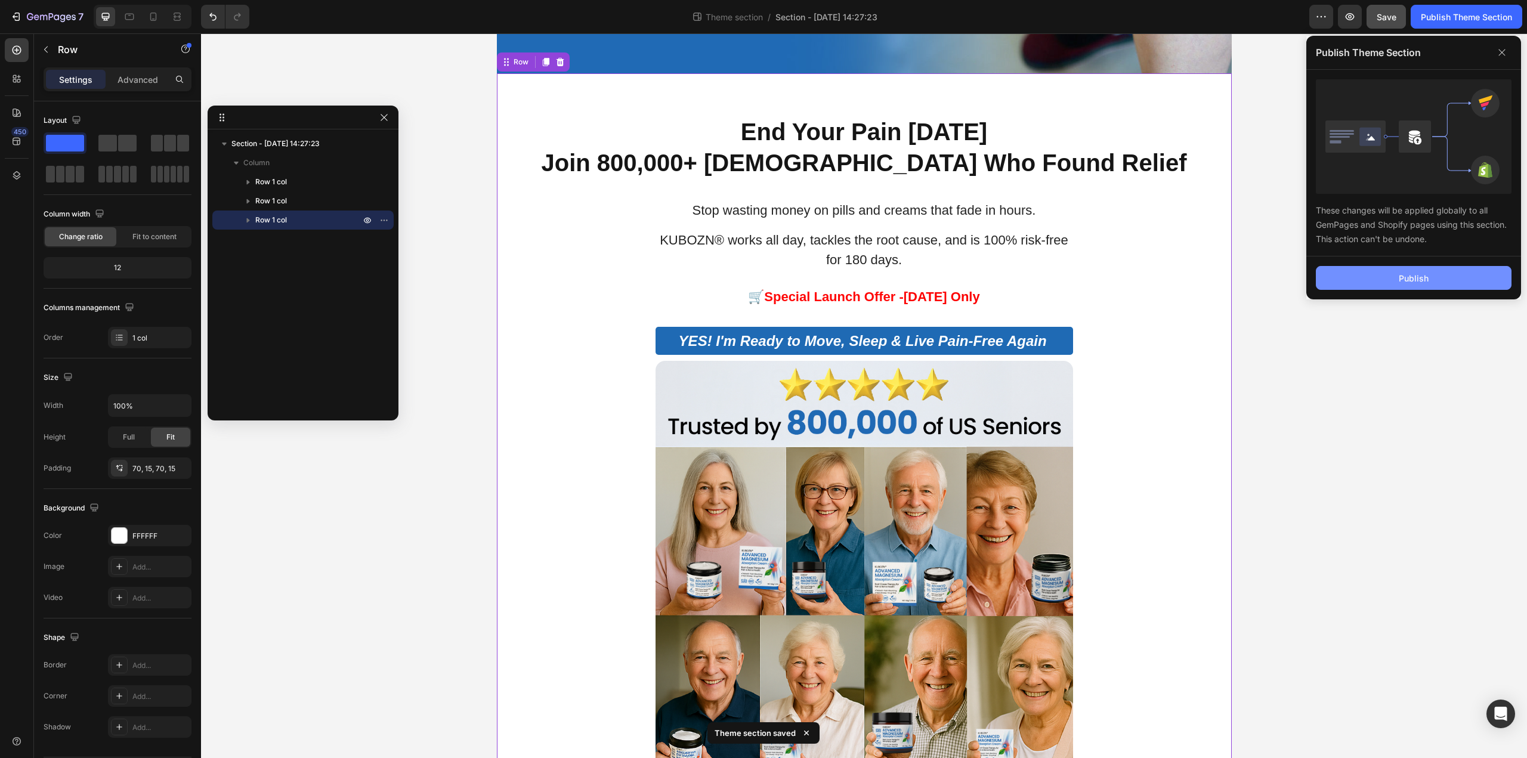
click at [1400, 277] on div "Publish" at bounding box center [1413, 278] width 30 height 13
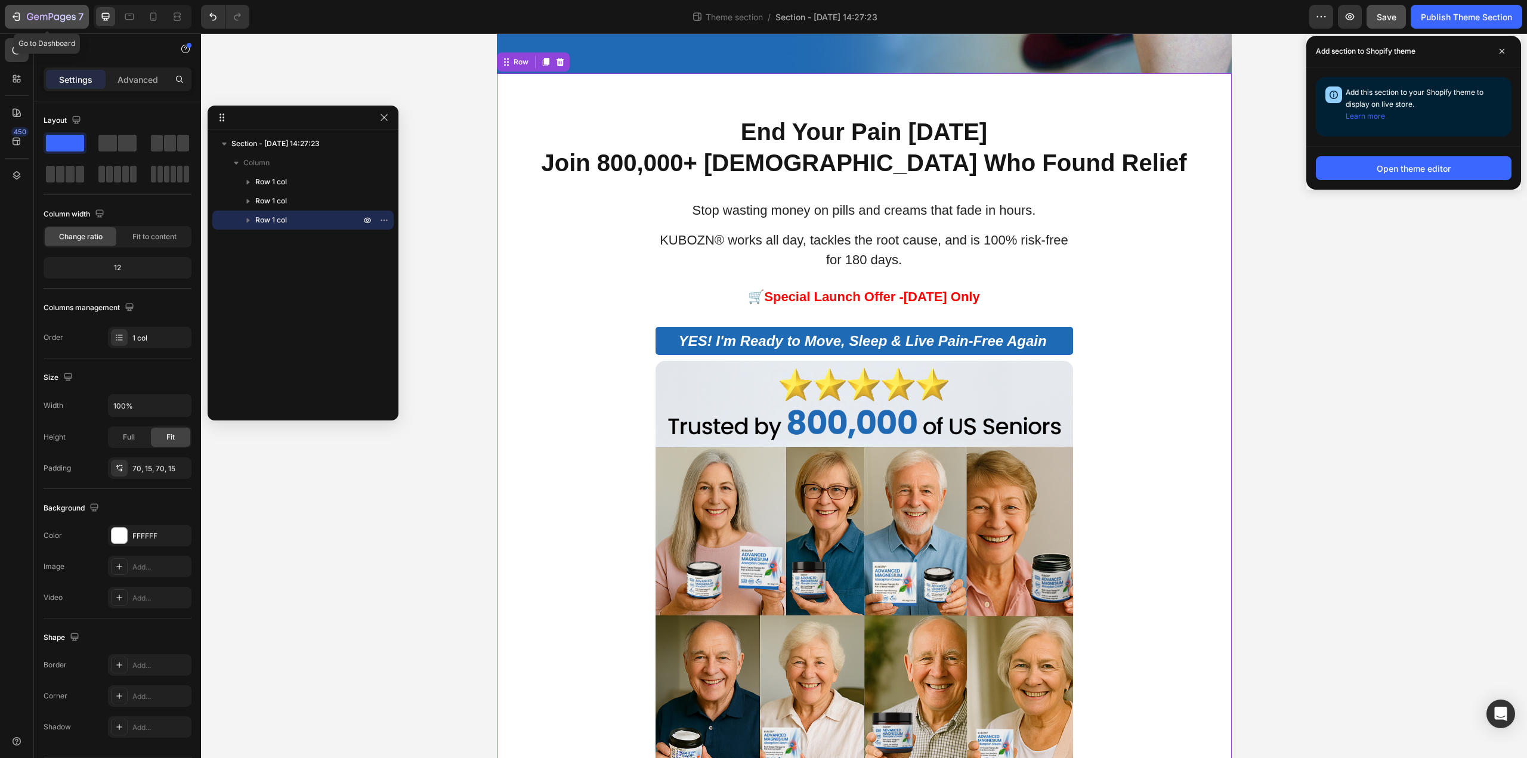
click at [14, 13] on icon "button" at bounding box center [16, 17] width 12 height 12
